Goal: Information Seeking & Learning: Check status

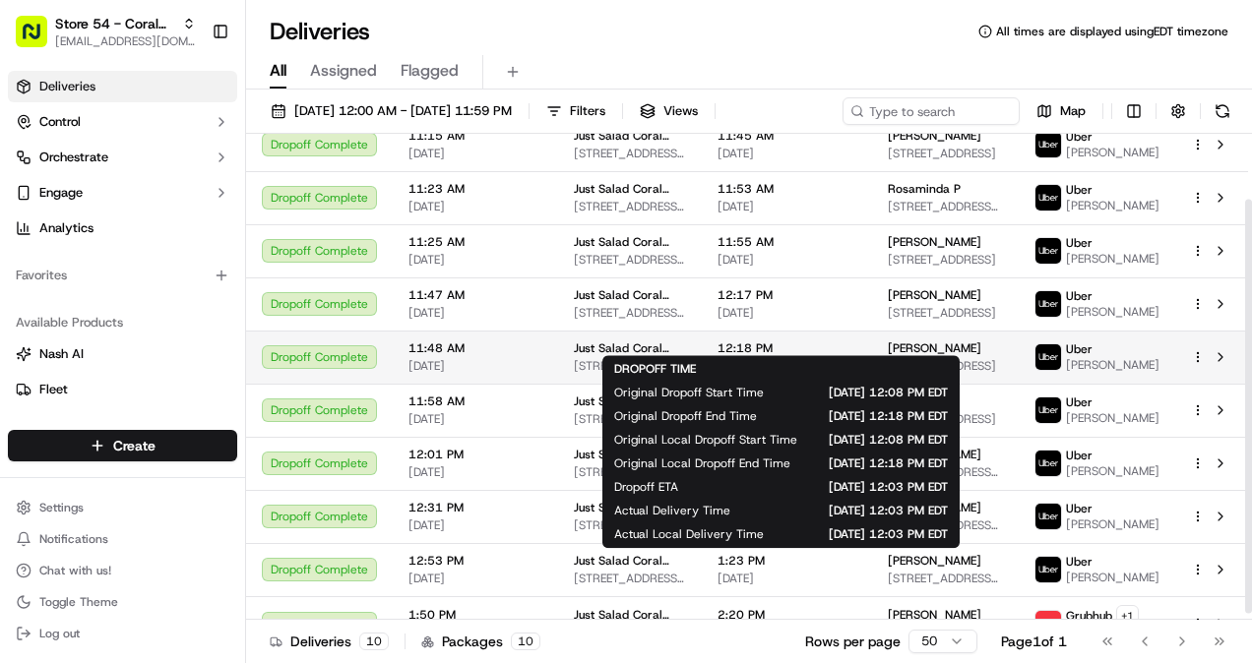
scroll to position [85, 0]
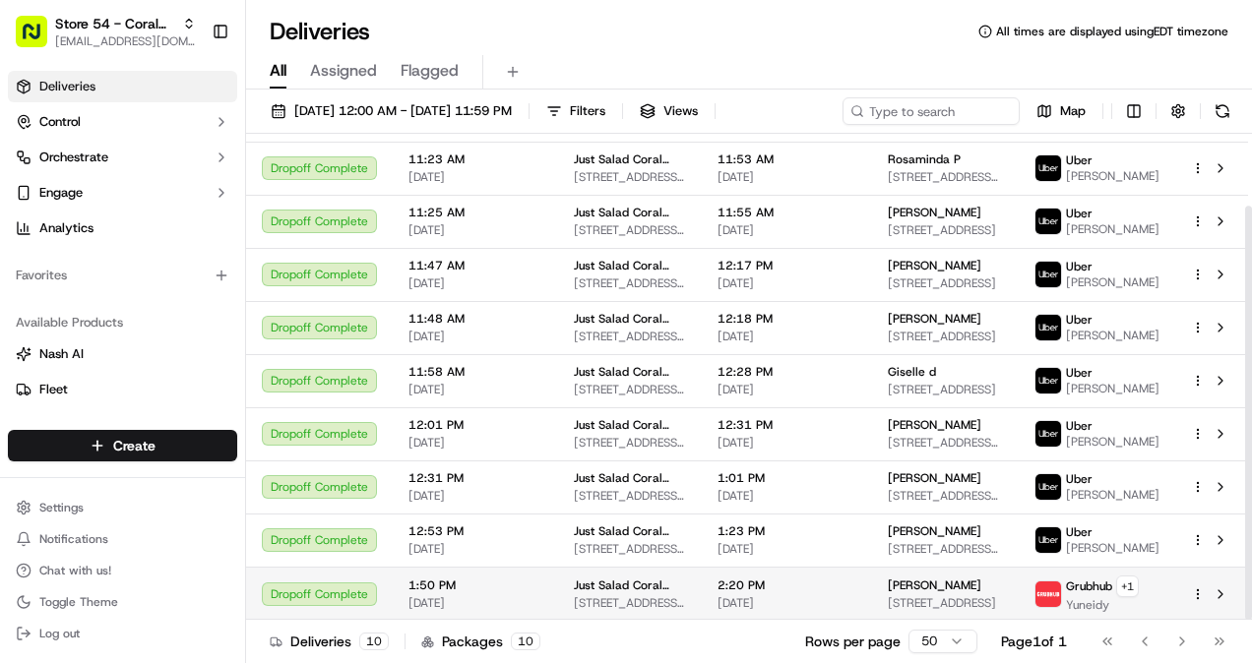
click at [943, 597] on span "[STREET_ADDRESS]" at bounding box center [945, 604] width 115 height 16
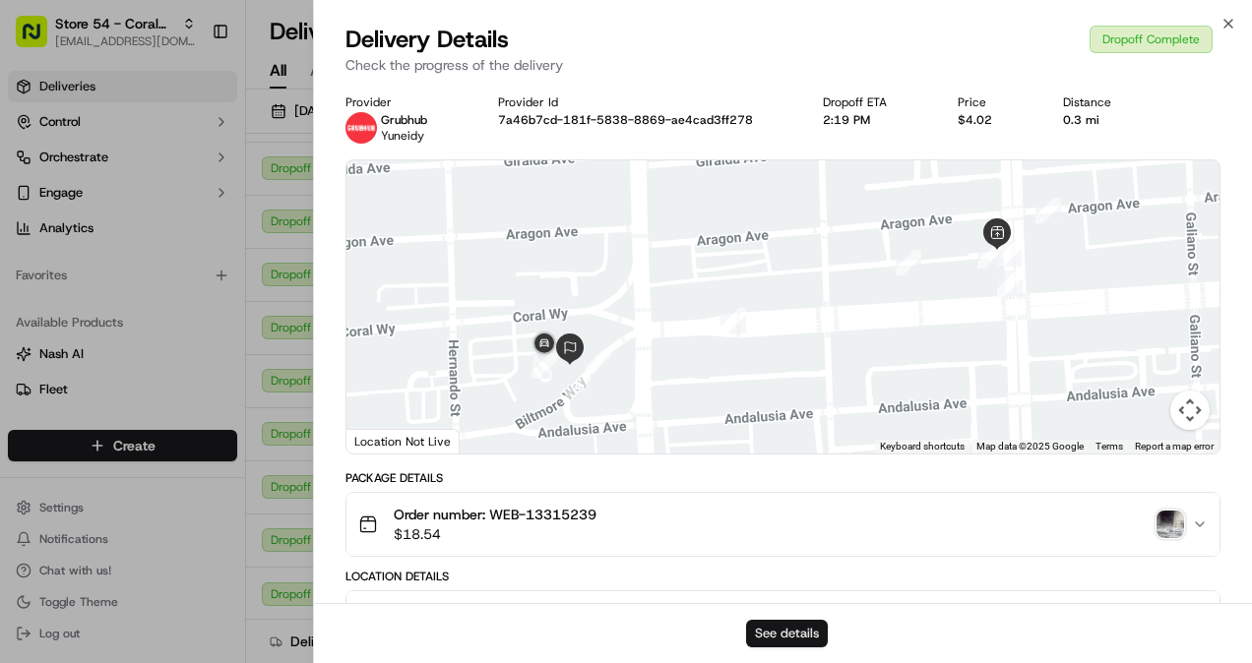
click at [789, 626] on button "See details" at bounding box center [787, 634] width 82 height 28
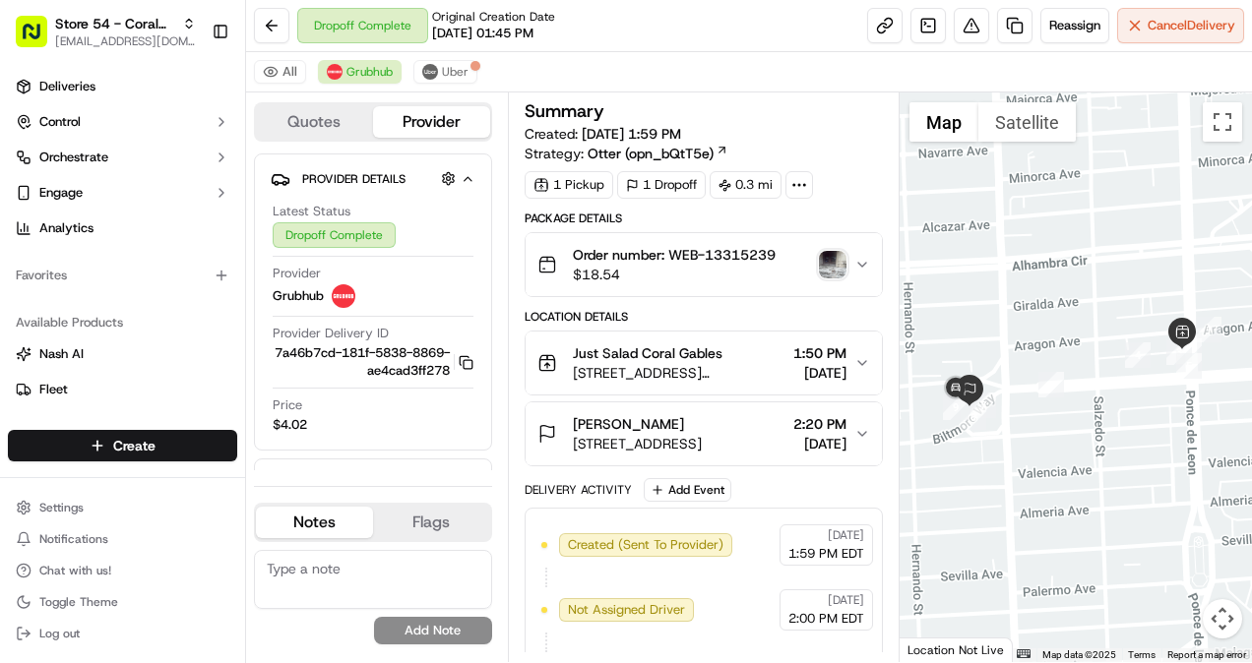
click at [823, 266] on img "button" at bounding box center [833, 265] width 28 height 28
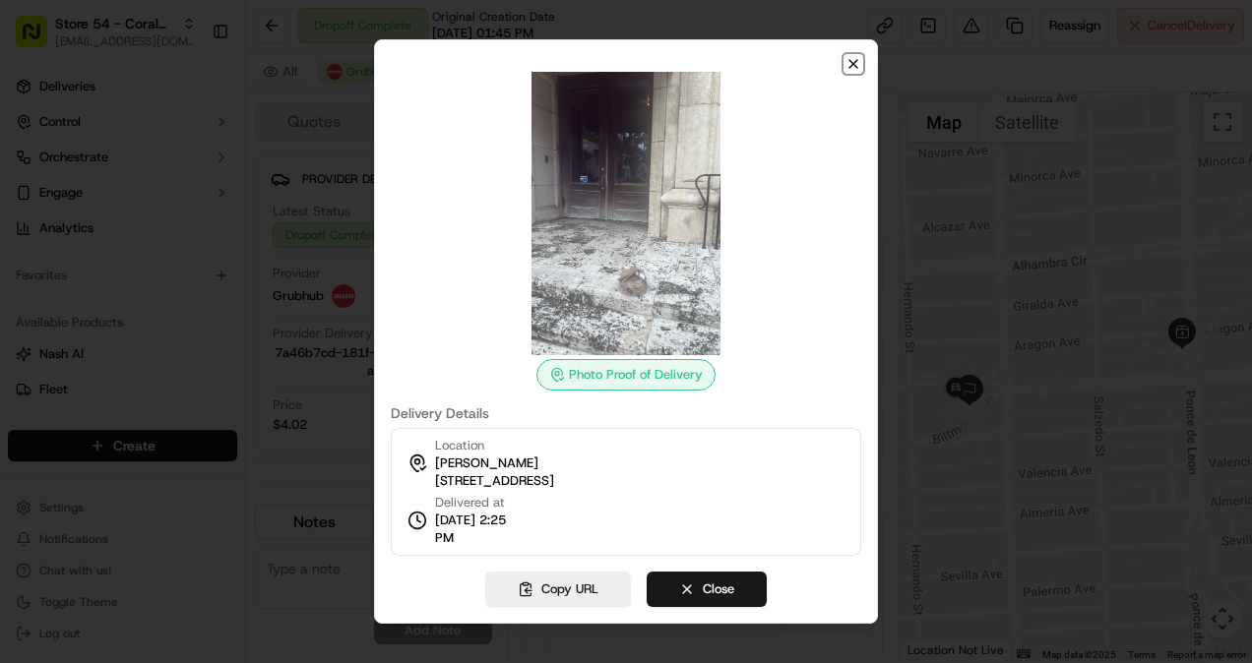
click at [852, 62] on icon "button" at bounding box center [854, 64] width 16 height 16
